Goal: Communication & Community: Participate in discussion

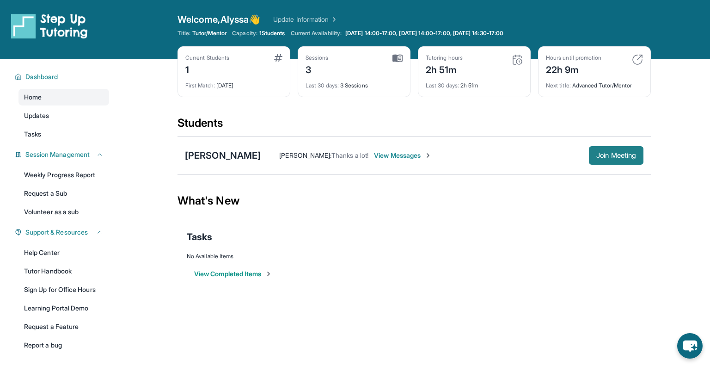
click at [617, 162] on button "Join Meeting" at bounding box center [616, 155] width 55 height 18
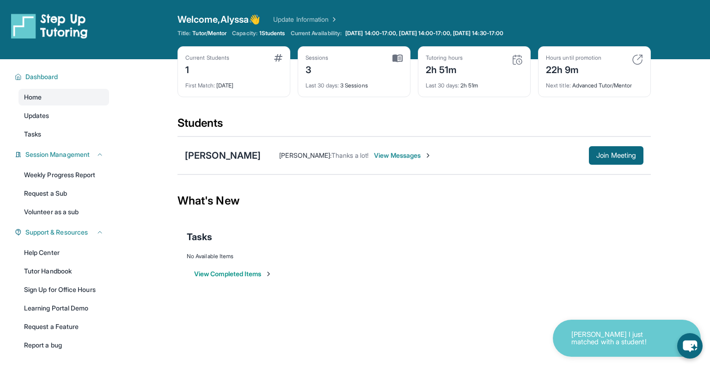
click at [377, 160] on div "[PERSON_NAME] : Thanks a lot! View Messages Join Meeting" at bounding box center [452, 155] width 383 height 18
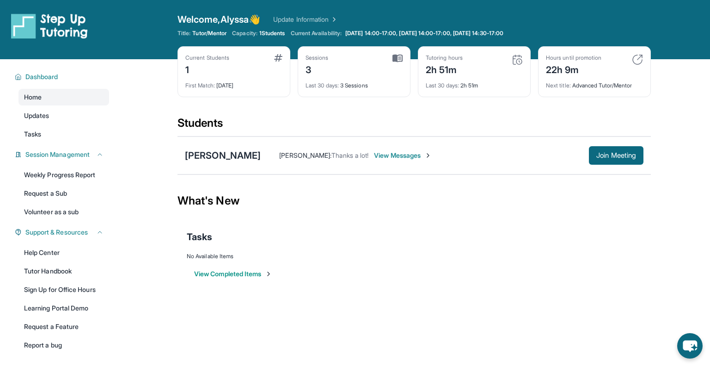
click at [377, 157] on span "View Messages" at bounding box center [403, 155] width 58 height 9
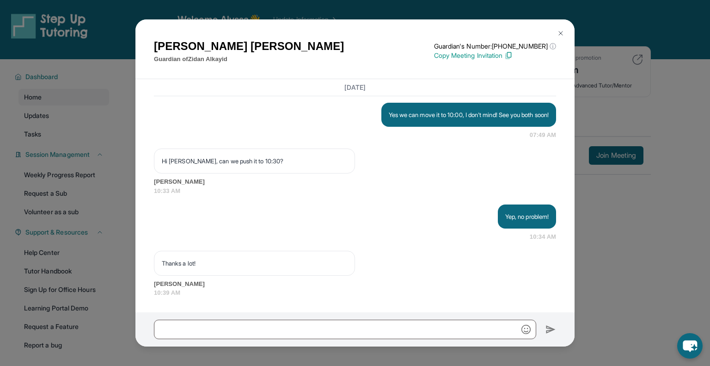
scroll to position [1592, 0]
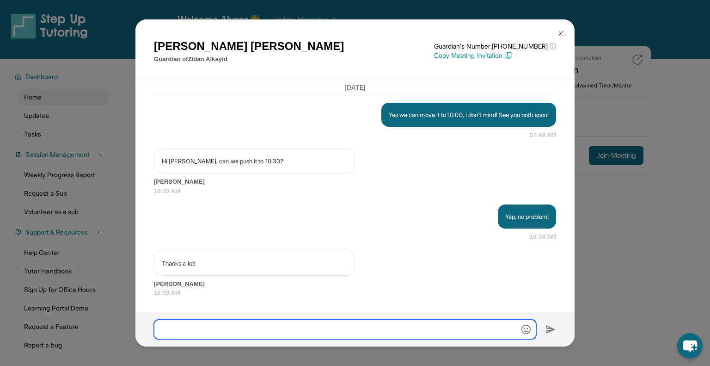
click at [342, 326] on input "text" at bounding box center [345, 328] width 382 height 19
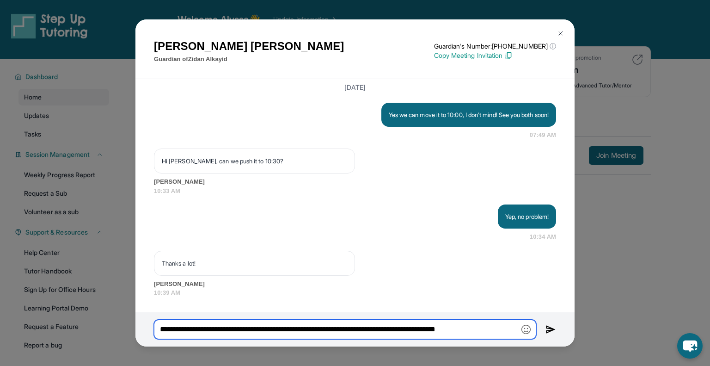
type input "**********"
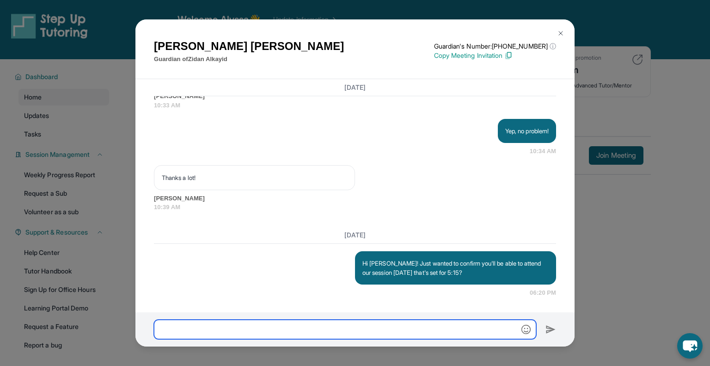
scroll to position [1678, 0]
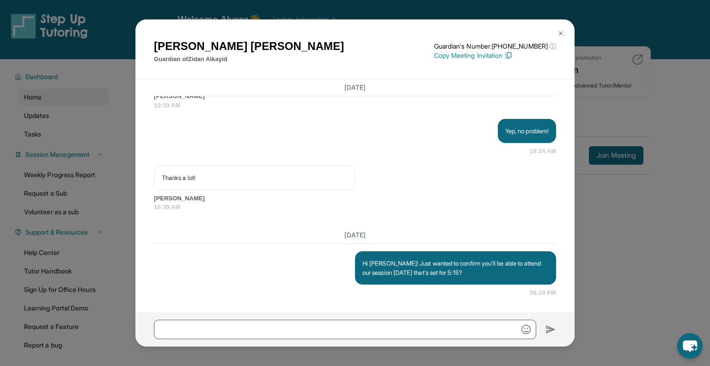
click at [562, 34] on img at bounding box center [560, 33] width 7 height 7
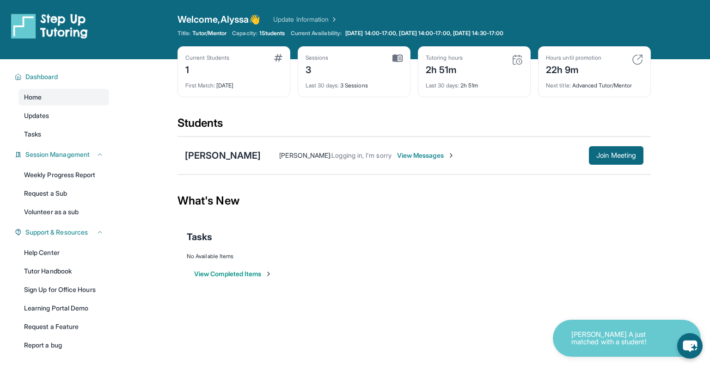
click at [401, 163] on div "Rana Alkhatib : Logging in, I'm sorry View Messages Join Meeting" at bounding box center [452, 155] width 383 height 18
click at [401, 156] on span "View Messages" at bounding box center [426, 155] width 58 height 9
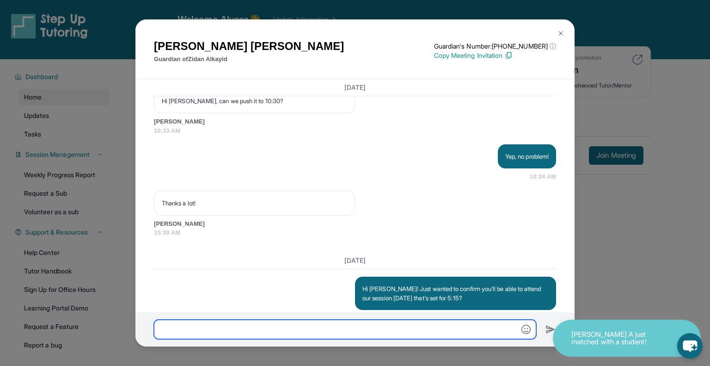
click at [319, 330] on input "text" at bounding box center [345, 328] width 382 height 19
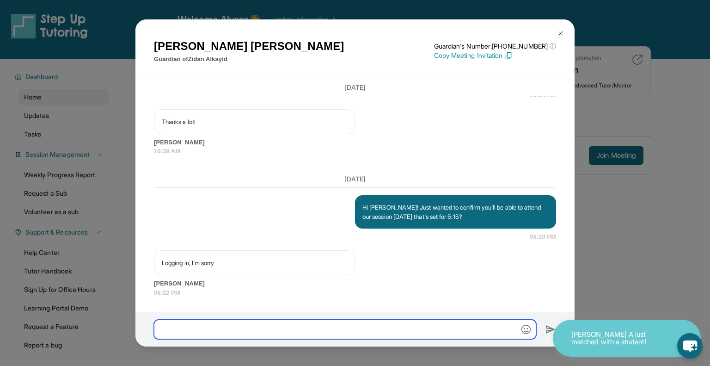
scroll to position [1733, 0]
type input "**********"
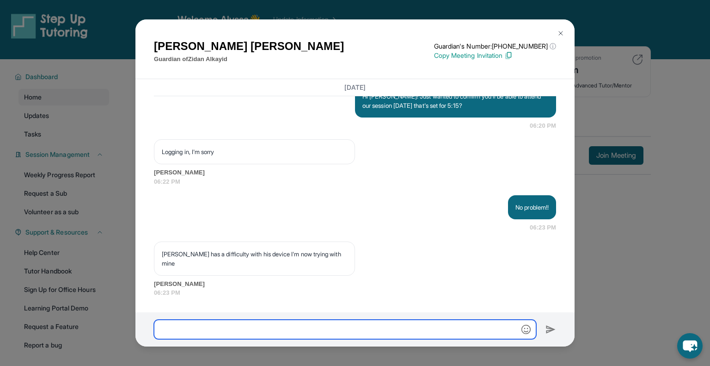
scroll to position [1835, 0]
click at [294, 332] on input "text" at bounding box center [345, 328] width 382 height 19
type input "**********"
